Goal: Navigation & Orientation: Find specific page/section

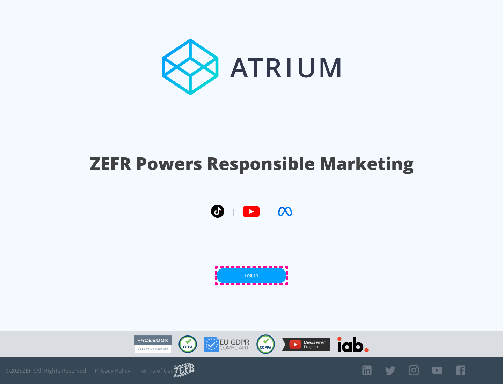
click at [251, 275] on link "Log In" at bounding box center [251, 276] width 70 height 16
